Goal: Book appointment/travel/reservation

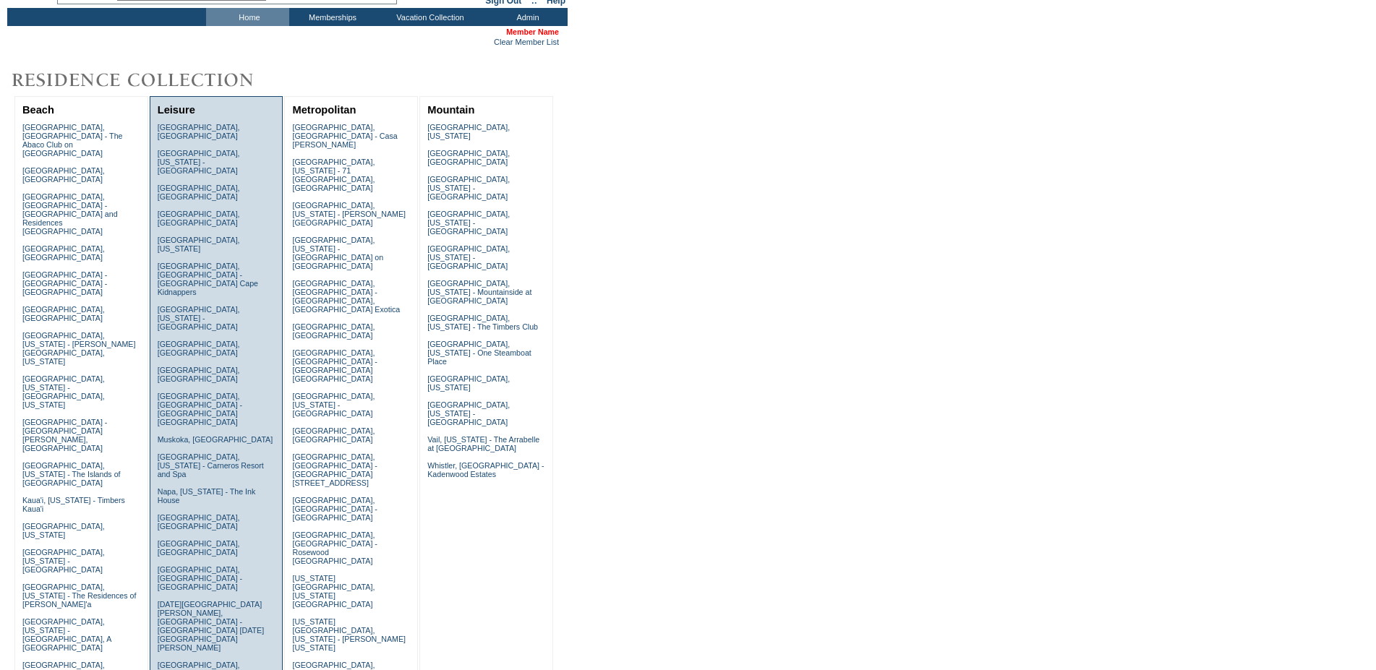
scroll to position [147, 0]
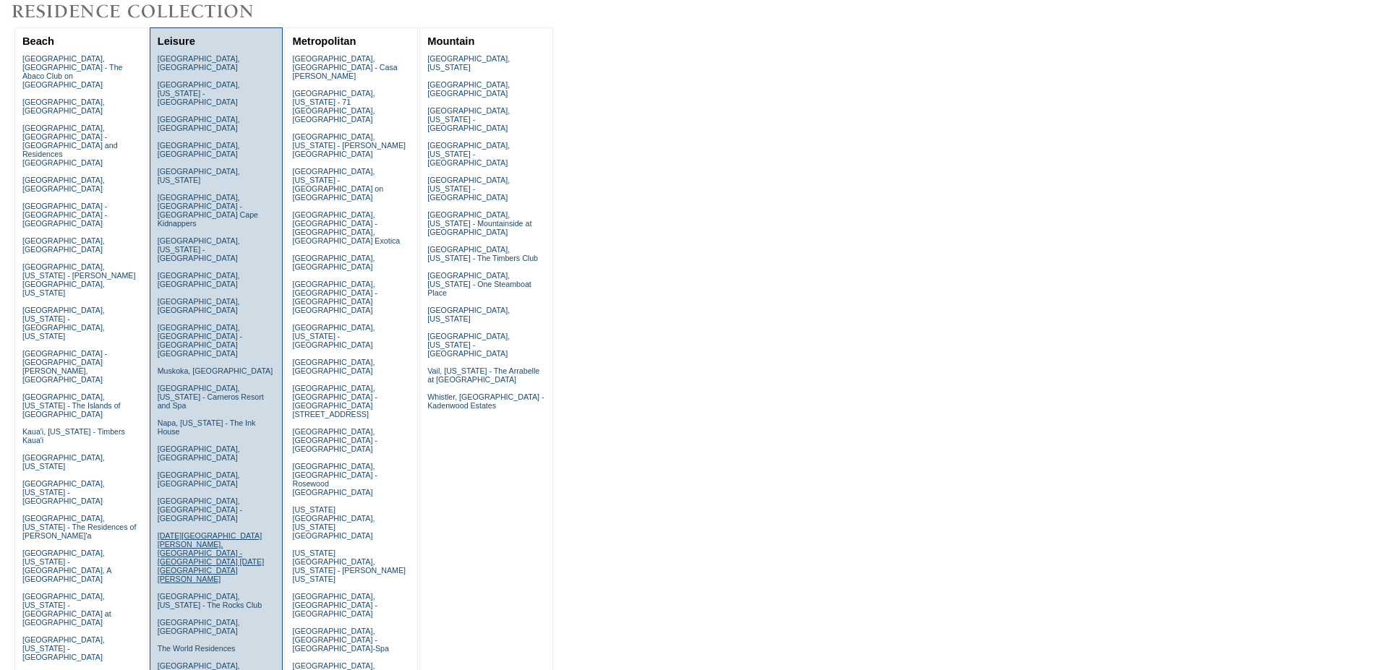
click at [210, 531] on link "[DATE][GEOGRAPHIC_DATA][PERSON_NAME], [GEOGRAPHIC_DATA] - [GEOGRAPHIC_DATA] [DA…" at bounding box center [211, 557] width 106 height 52
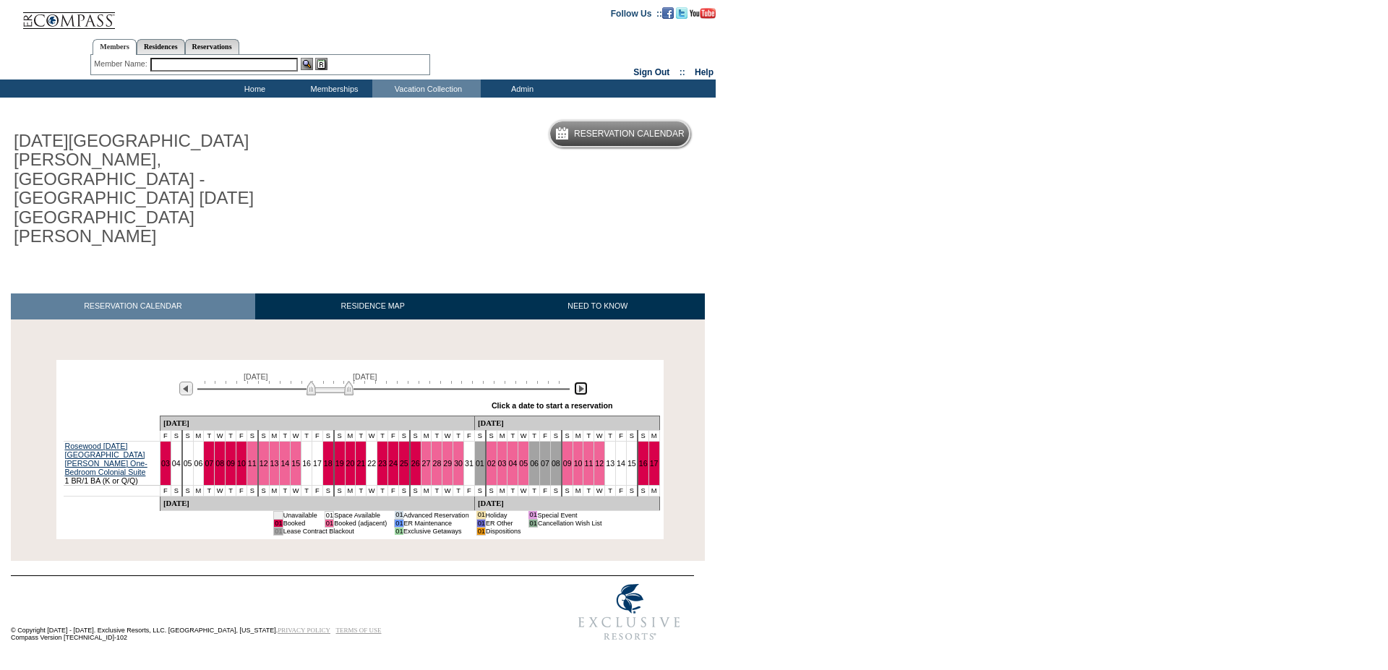
click at [583, 382] on img at bounding box center [581, 389] width 14 height 14
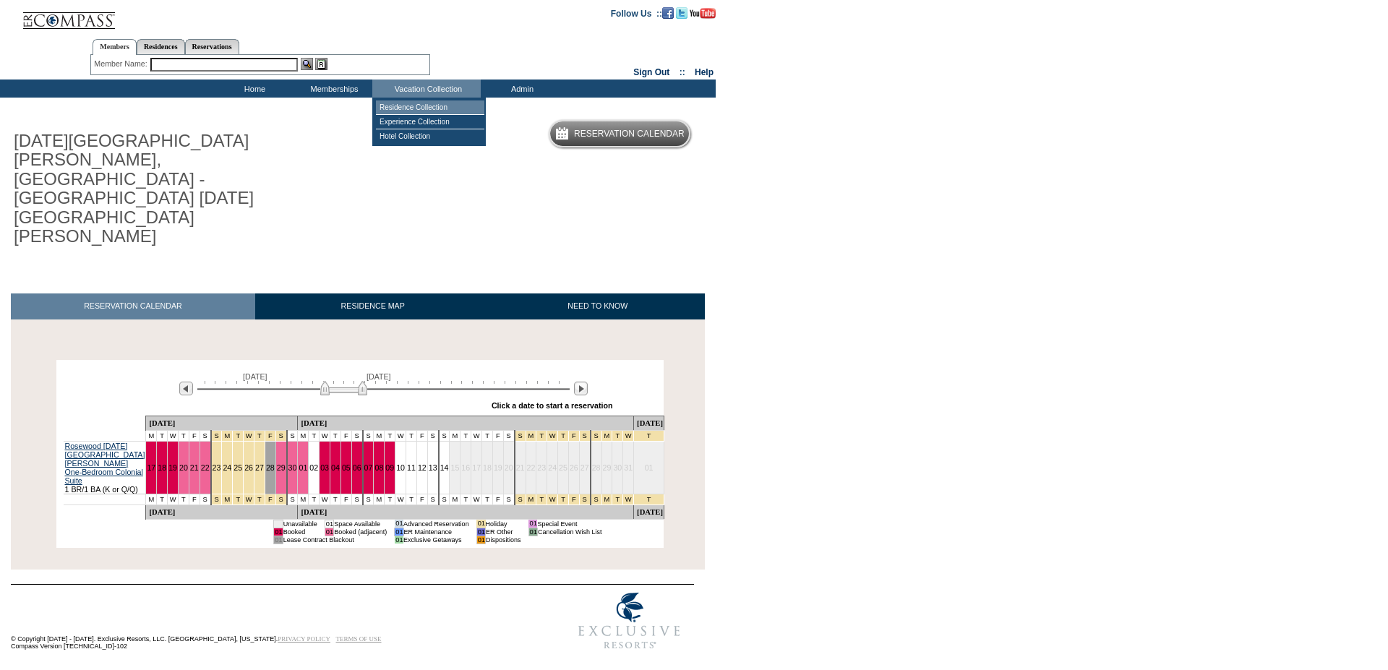
click at [406, 108] on td "Residence Collection" at bounding box center [430, 107] width 108 height 14
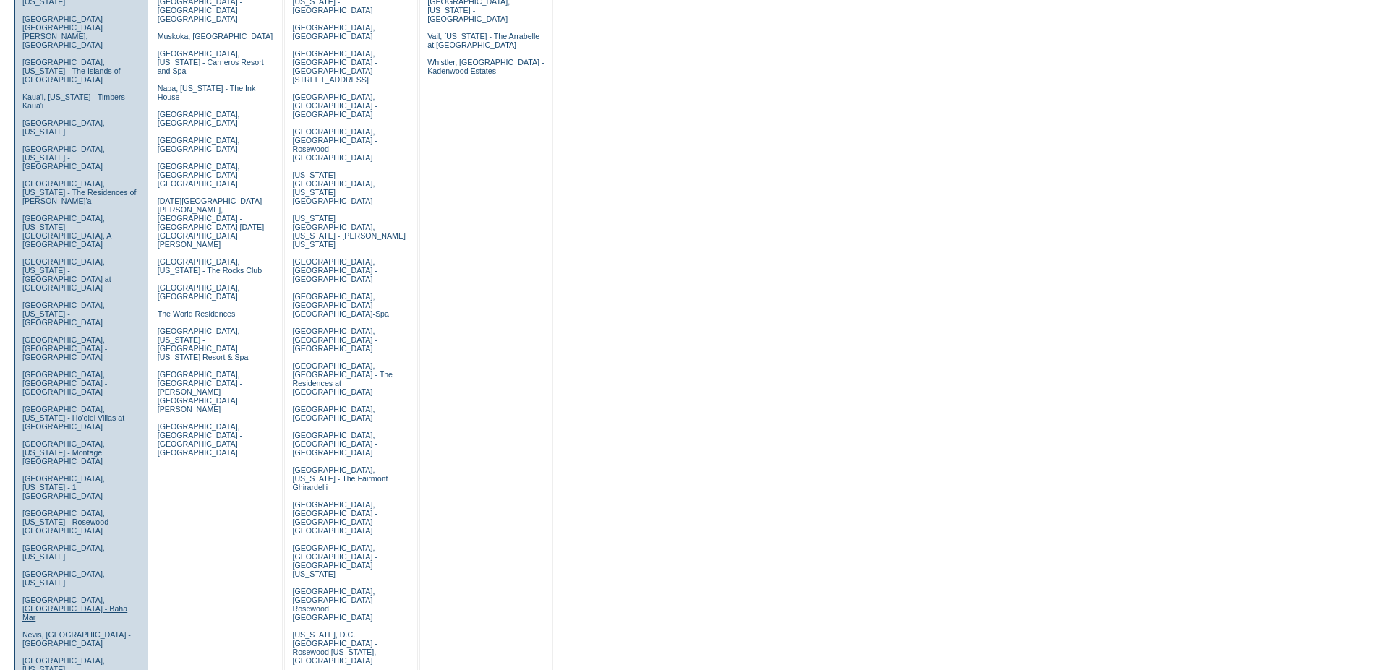
scroll to position [516, 0]
